Goal: Information Seeking & Learning: Learn about a topic

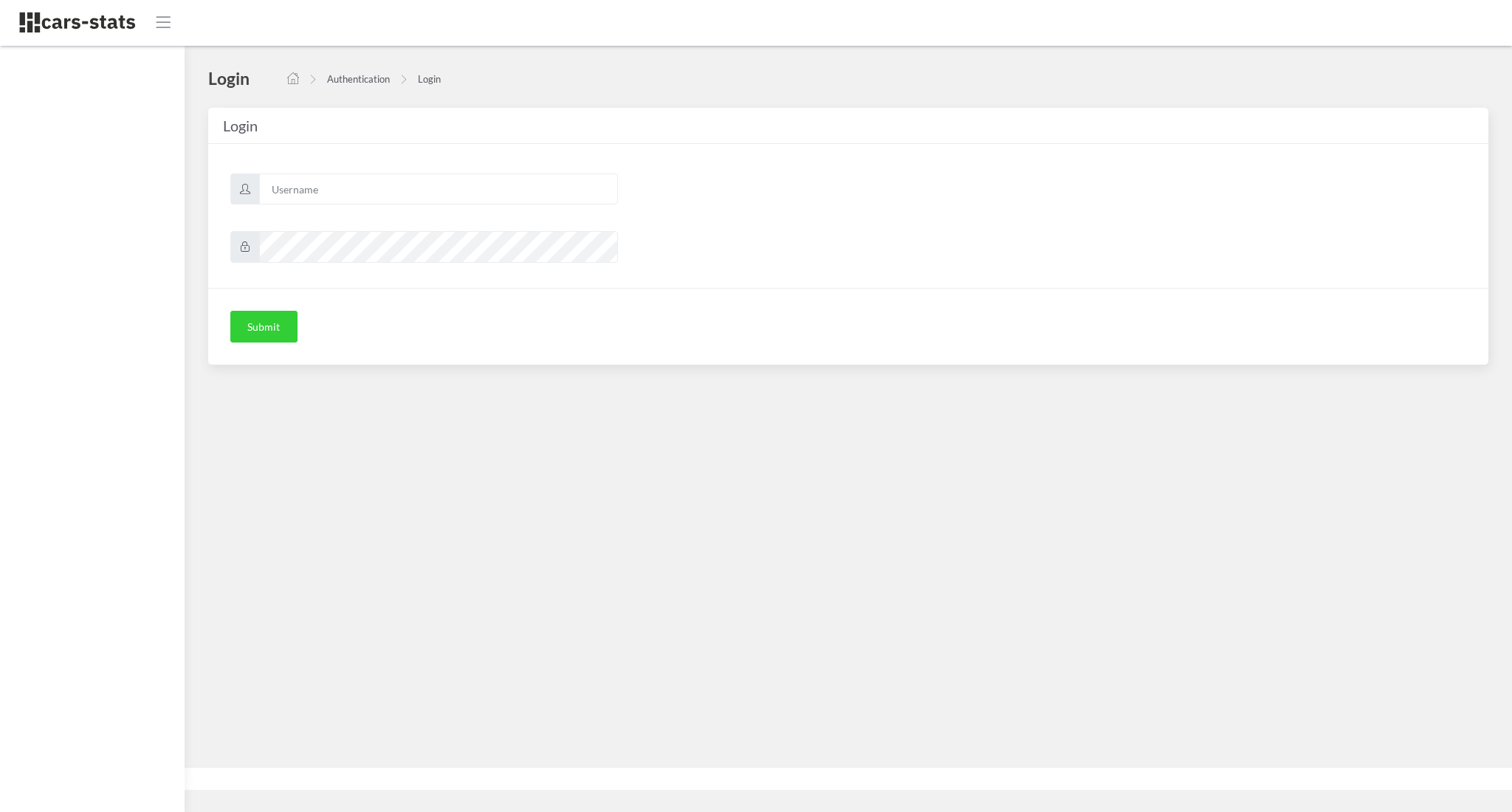
scroll to position [15, 15]
type input "awt"
click at [263, 318] on button "Submit" at bounding box center [264, 328] width 67 height 33
type input "awt"
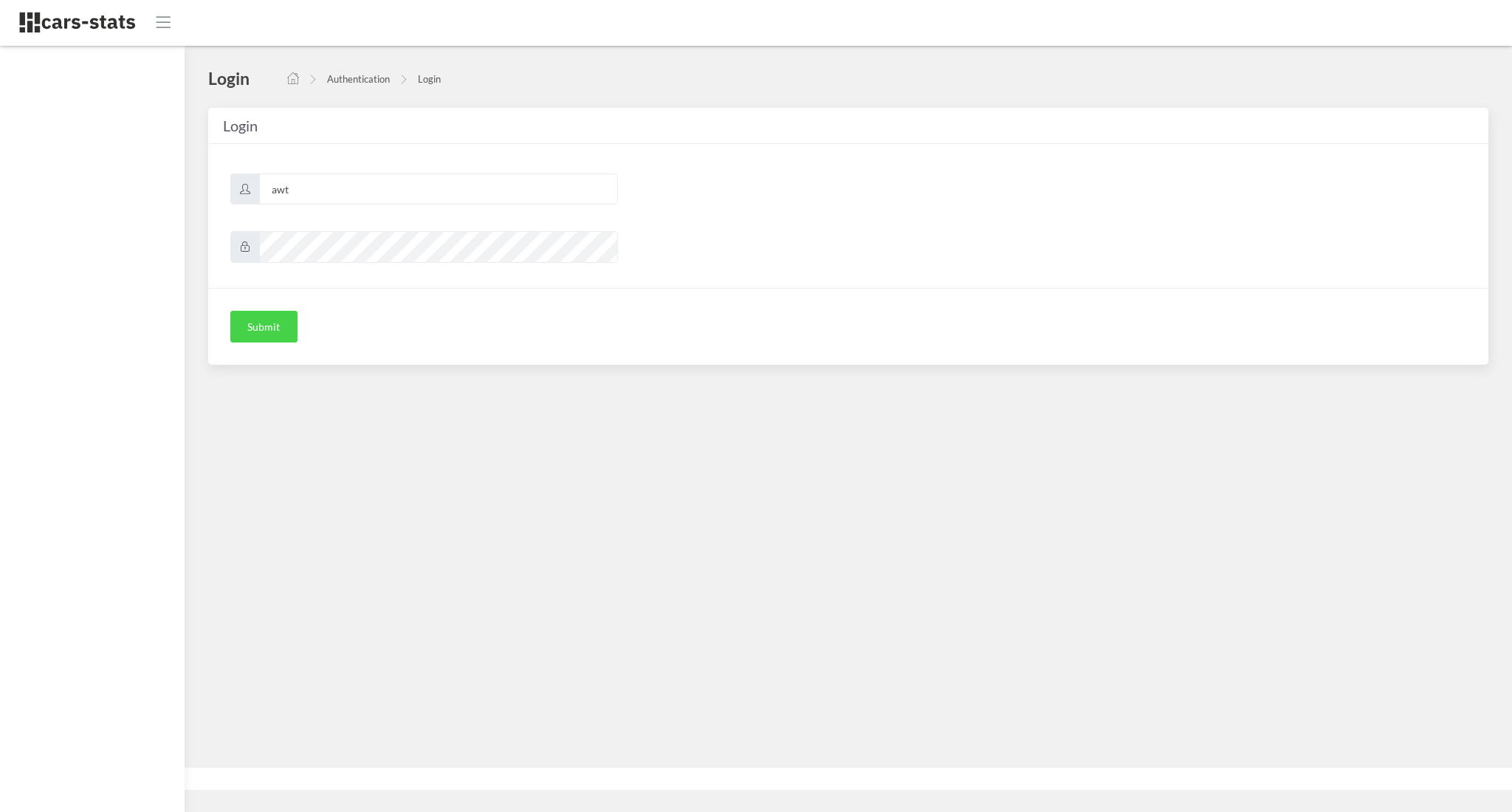
click at [284, 315] on button "Submit" at bounding box center [264, 328] width 67 height 33
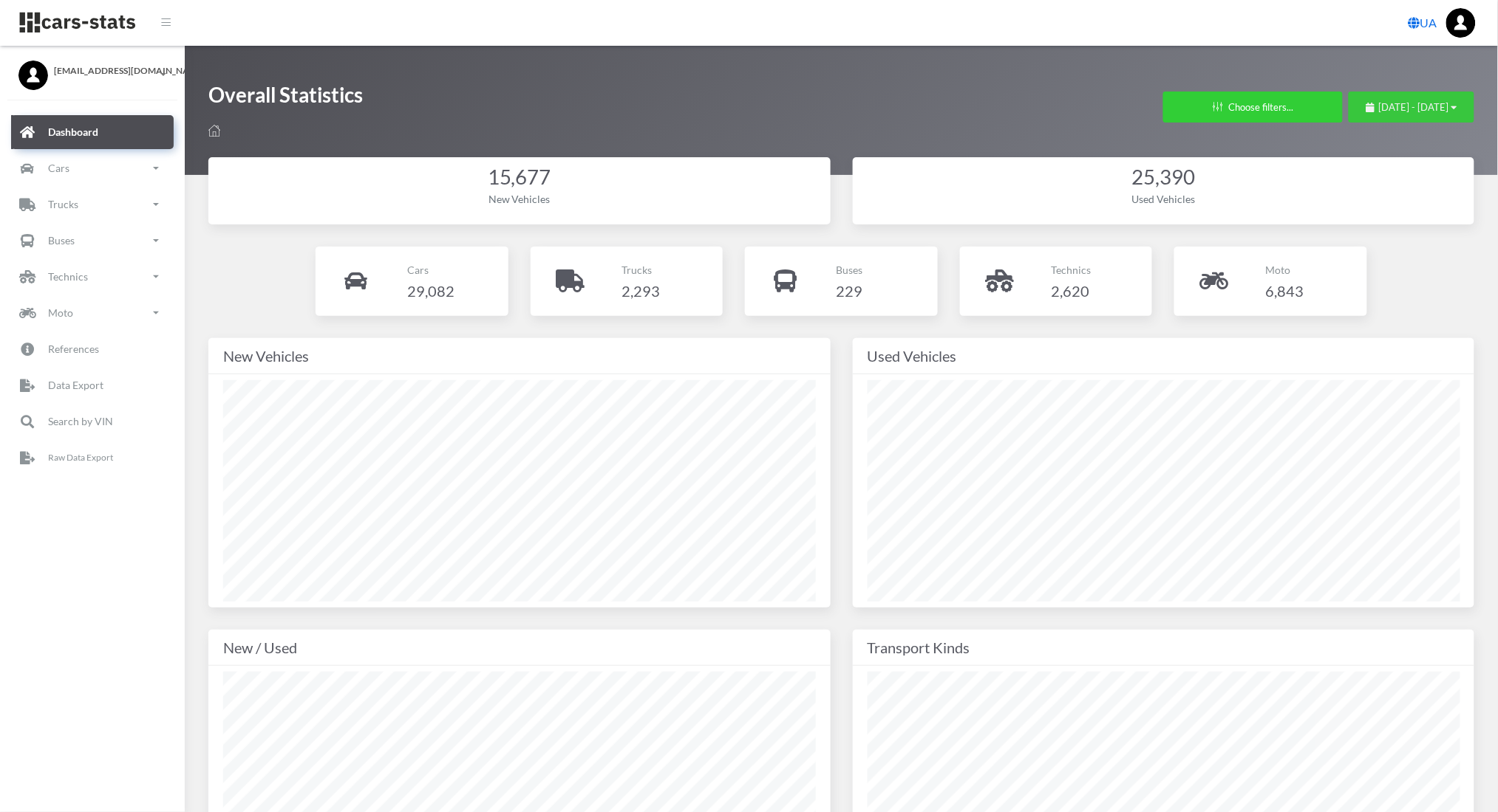
click at [1380, 107] on span "July 15, 2025 - August 14, 2025" at bounding box center [1414, 107] width 70 height 12
click at [1384, 200] on li "This Month" at bounding box center [1404, 200] width 103 height 23
click at [68, 172] on p "Cars" at bounding box center [58, 168] width 21 height 18
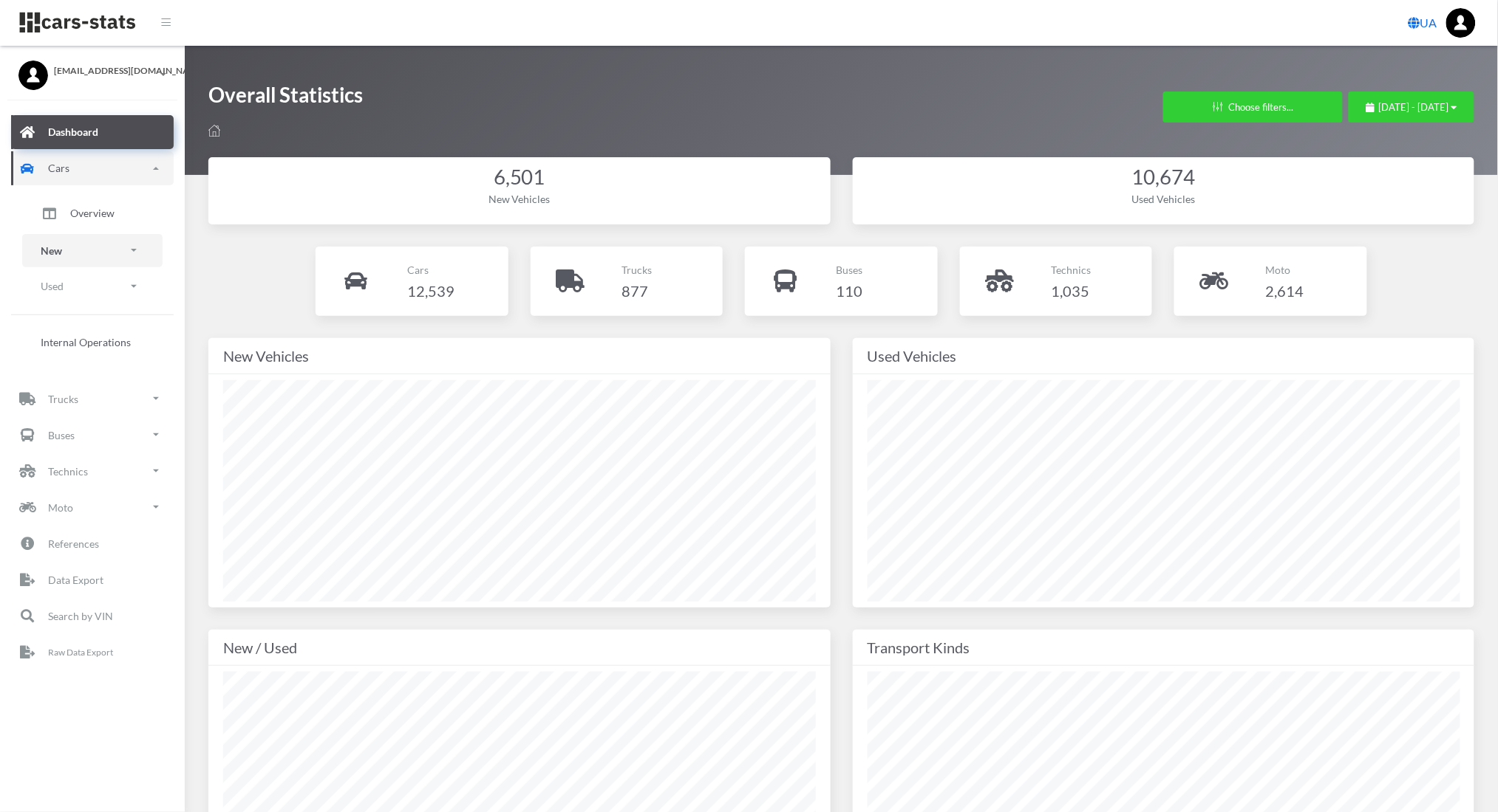
click at [78, 255] on link "New" at bounding box center [92, 251] width 141 height 33
click at [83, 294] on span "Brands" at bounding box center [87, 292] width 33 height 16
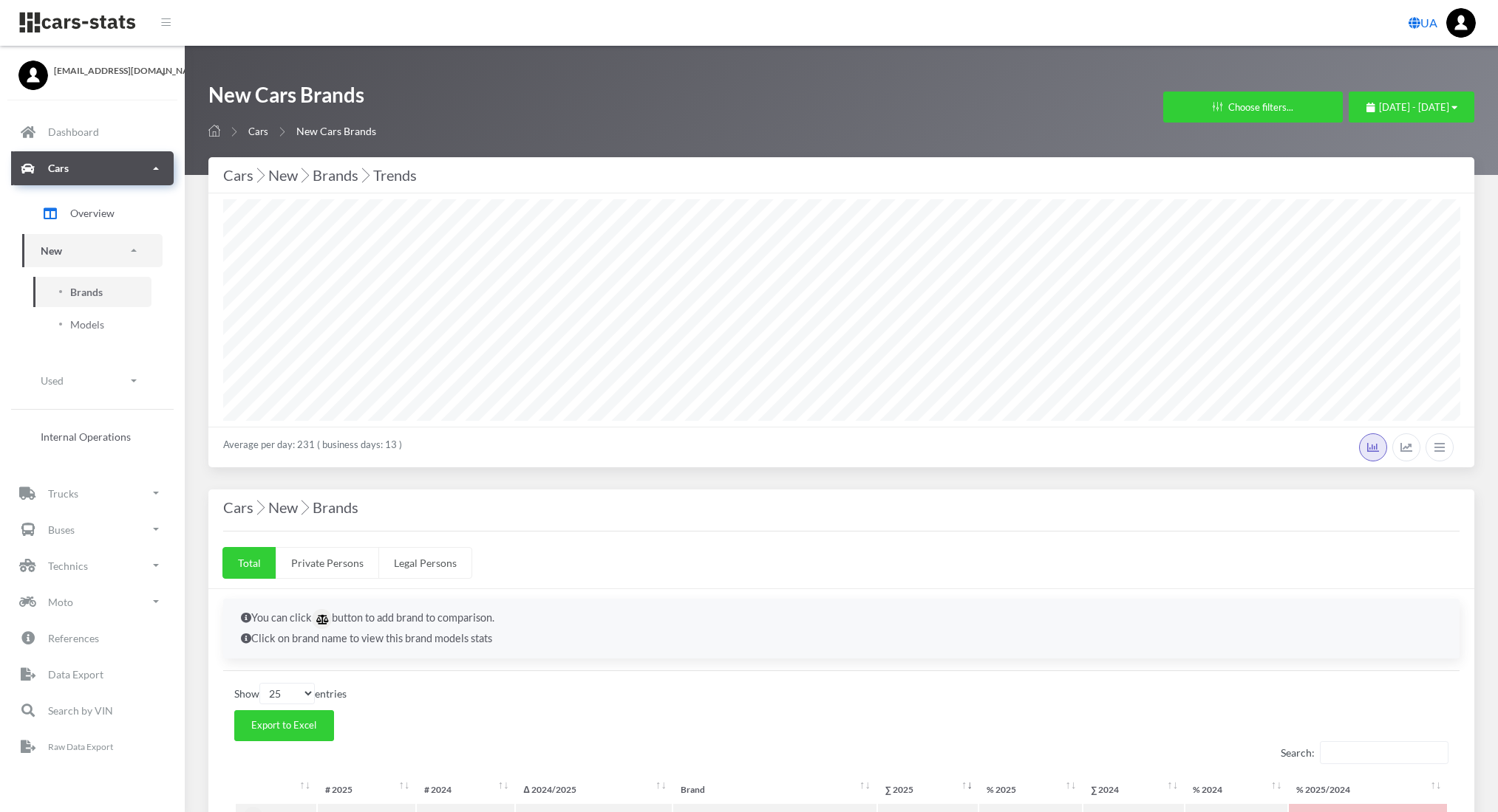
select select "25"
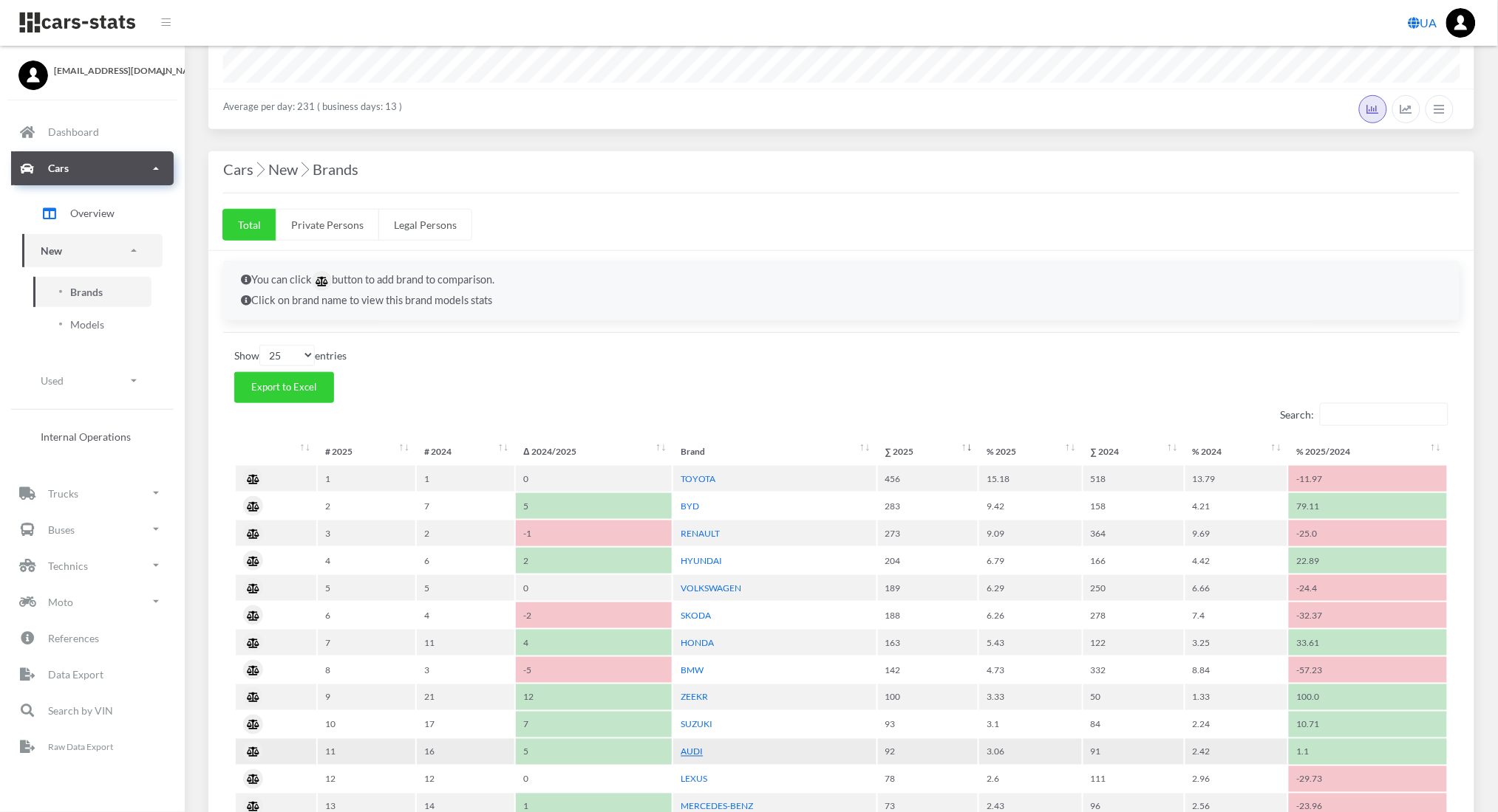
click at [688, 746] on link "AUDI" at bounding box center [692, 752] width 22 height 11
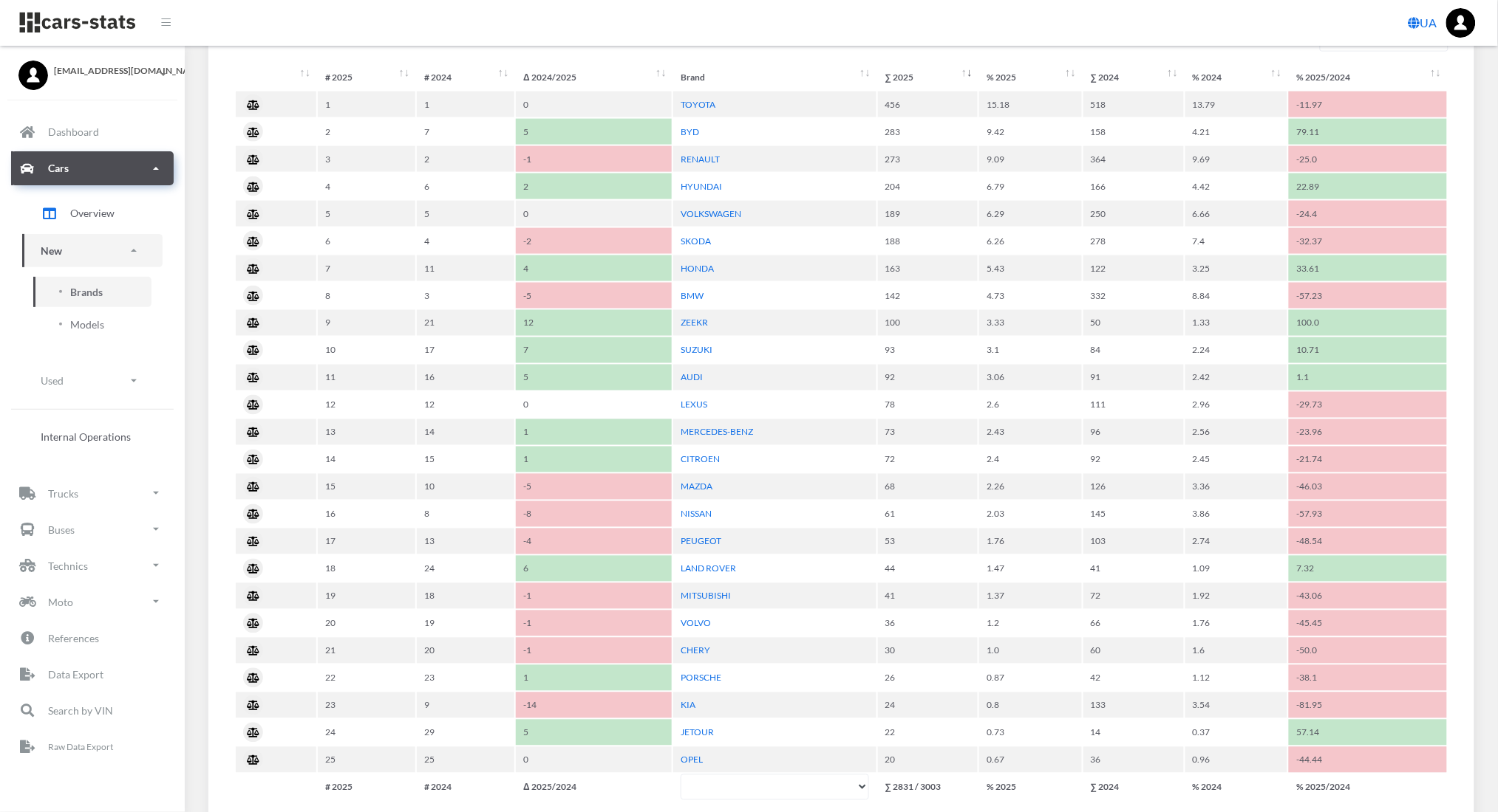
scroll to position [716, 0]
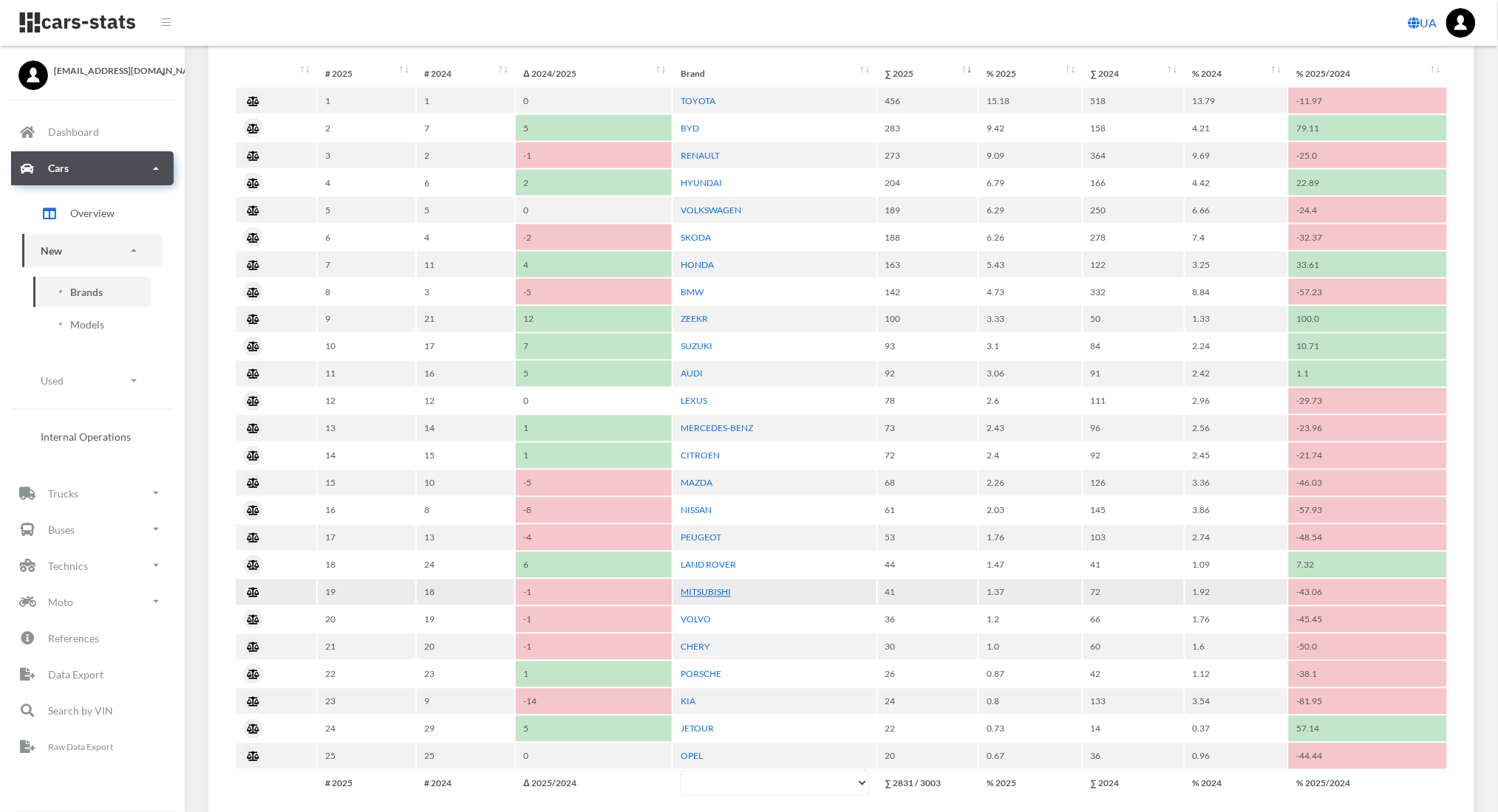
click at [701, 588] on link "MITSUBISHI" at bounding box center [706, 593] width 50 height 11
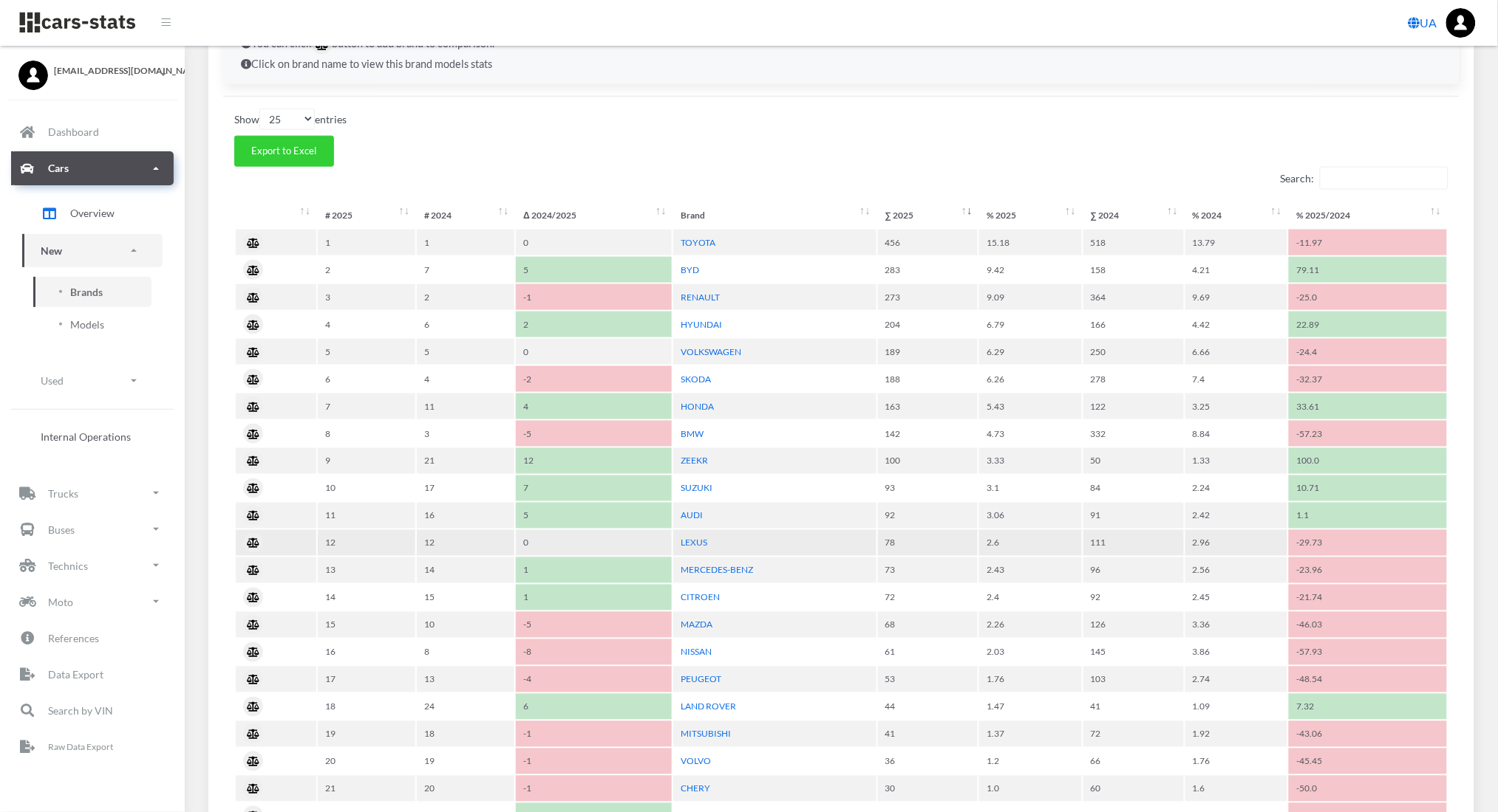
scroll to position [571, 0]
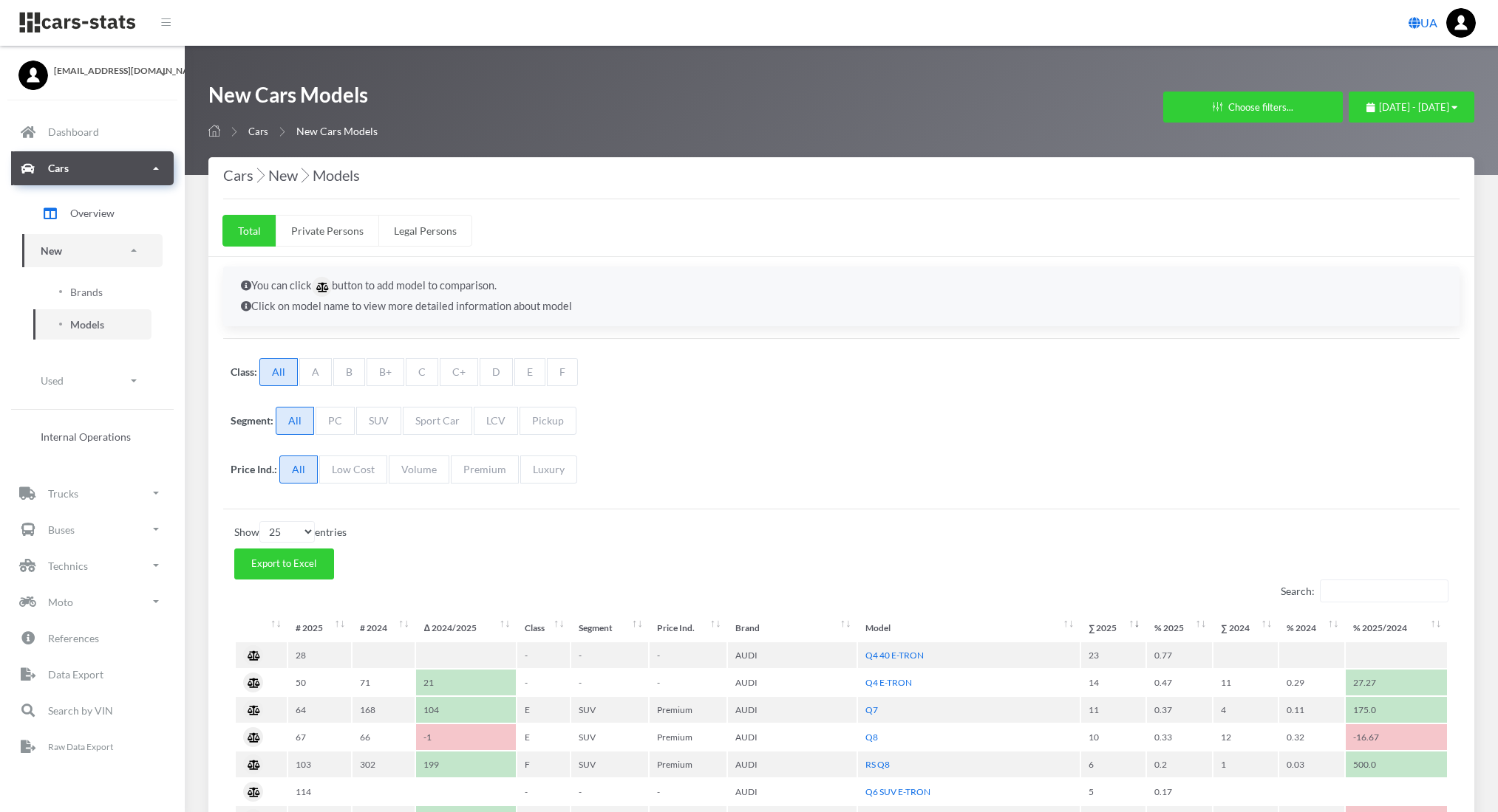
select select "25"
select select "AUDI"
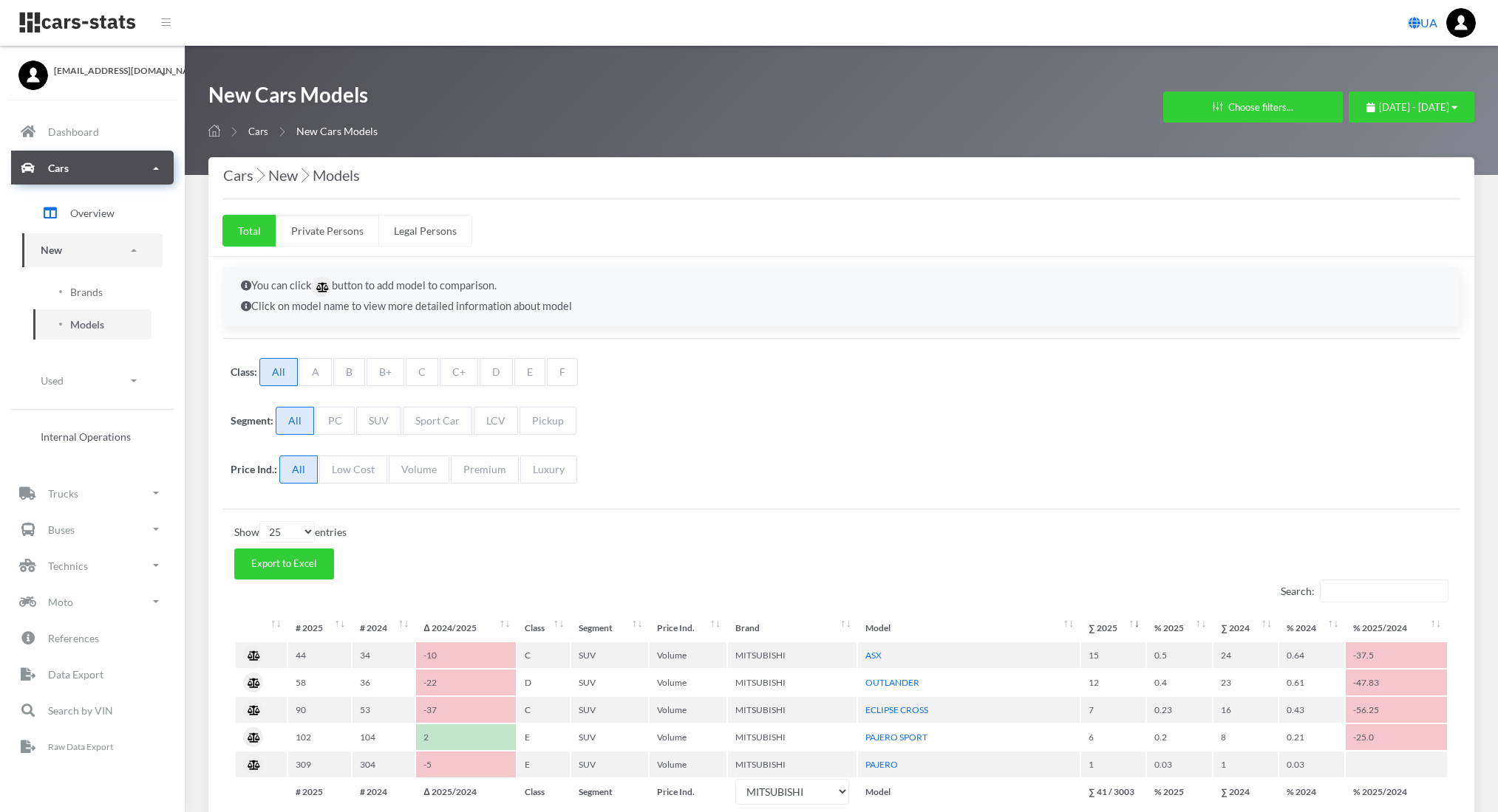
select select "25"
select select "MITSUBISHI"
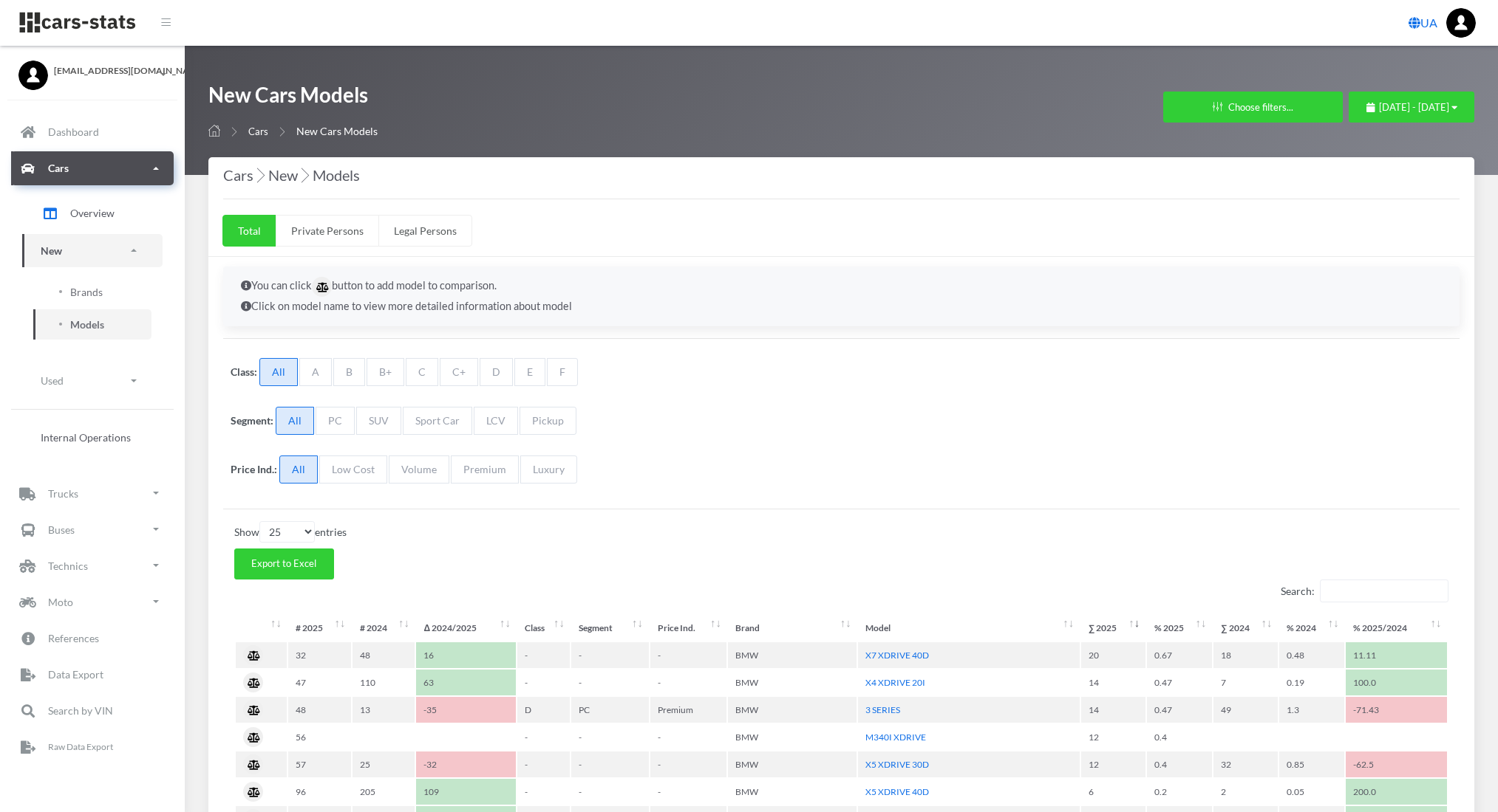
select select "25"
select select "BMW"
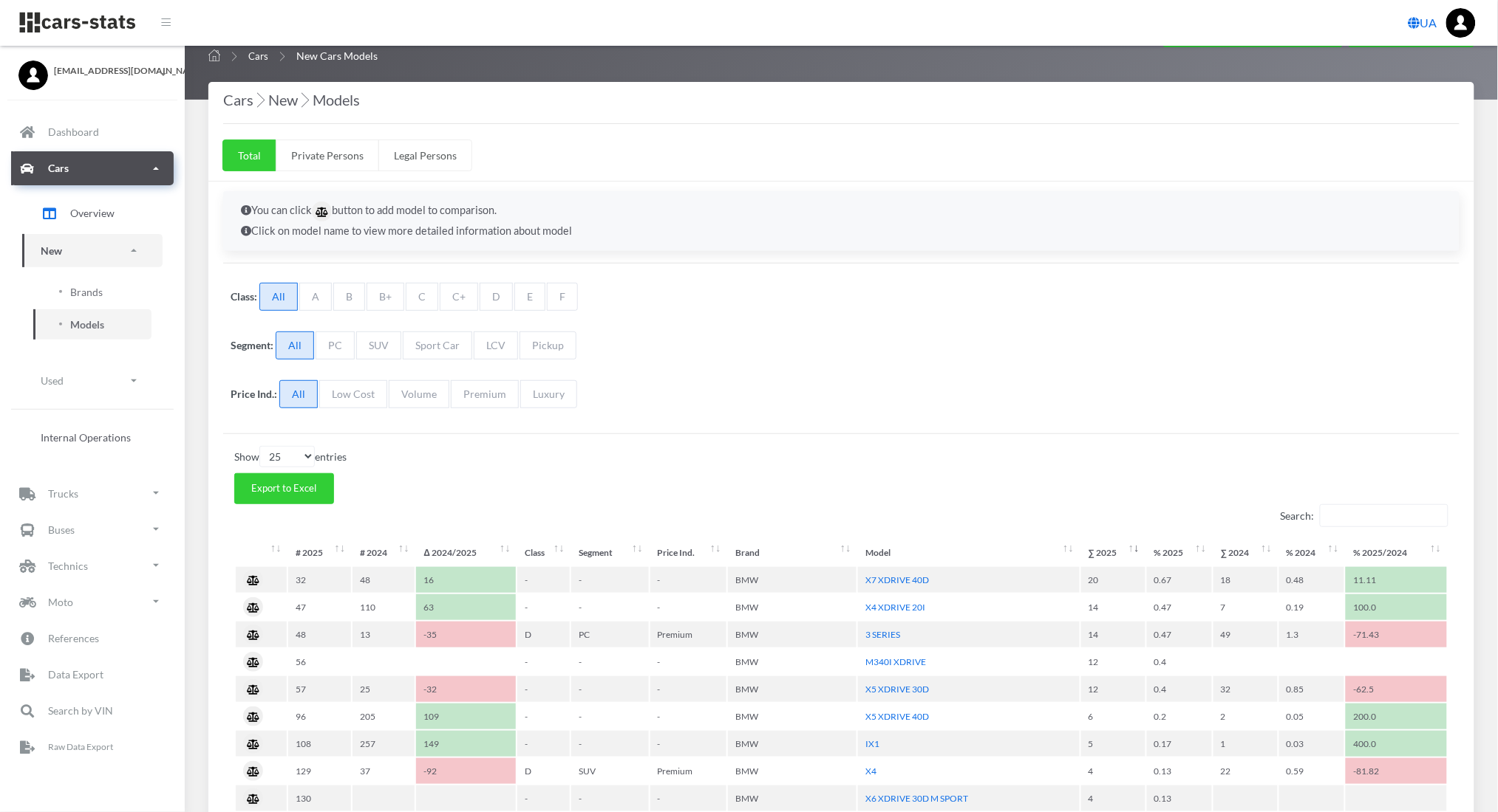
scroll to position [83, 0]
